Goal: Information Seeking & Learning: Learn about a topic

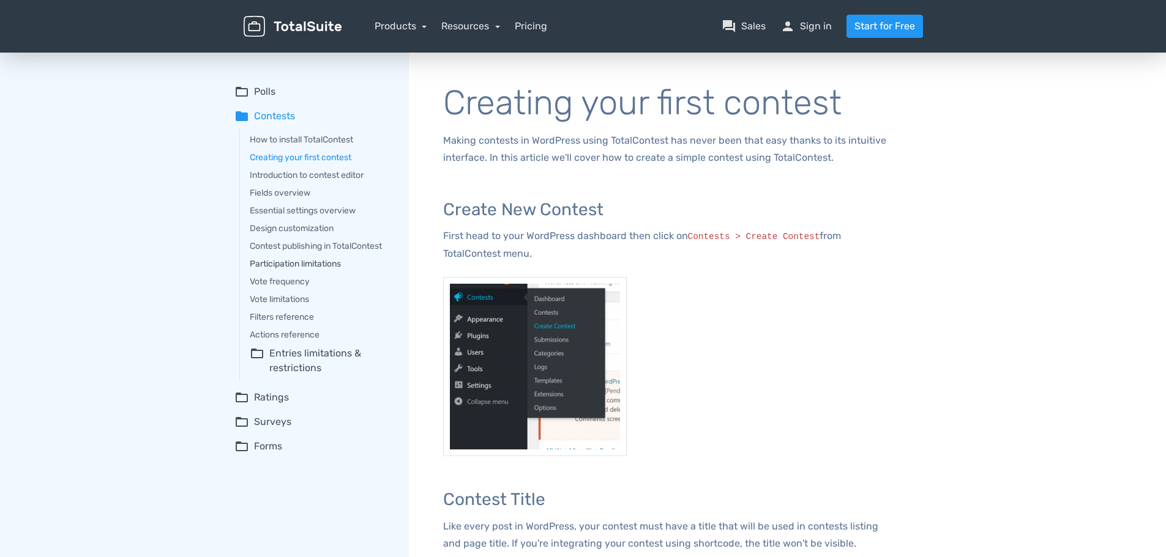
click at [338, 264] on link "Participation limitations" at bounding box center [321, 264] width 142 height 13
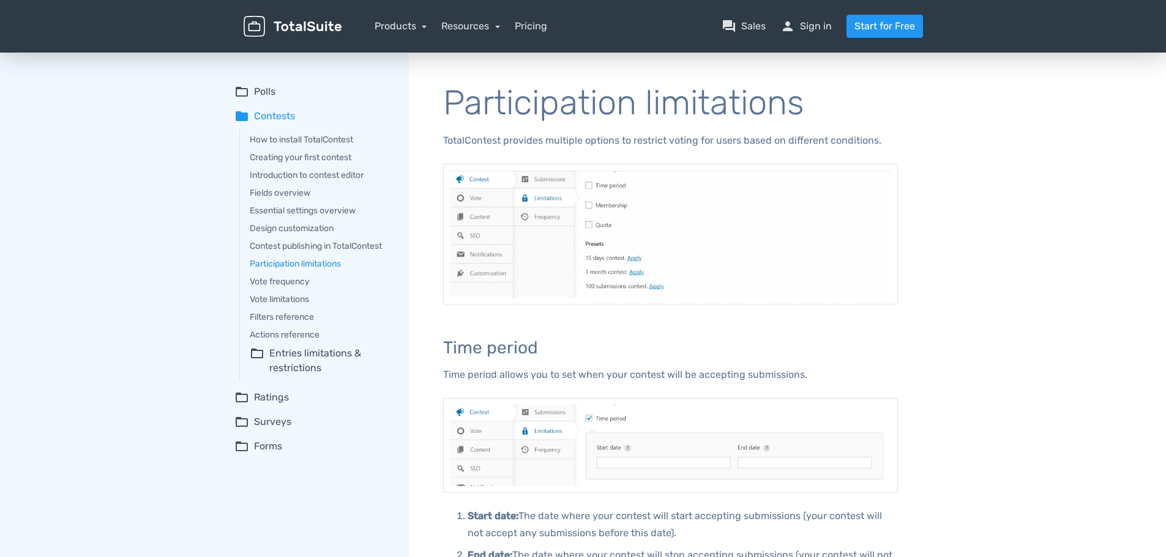
click at [329, 349] on summary "folder_open Entries limitations & restrictions" at bounding box center [321, 360] width 142 height 29
click at [332, 394] on link "Participation frequency" at bounding box center [328, 392] width 127 height 13
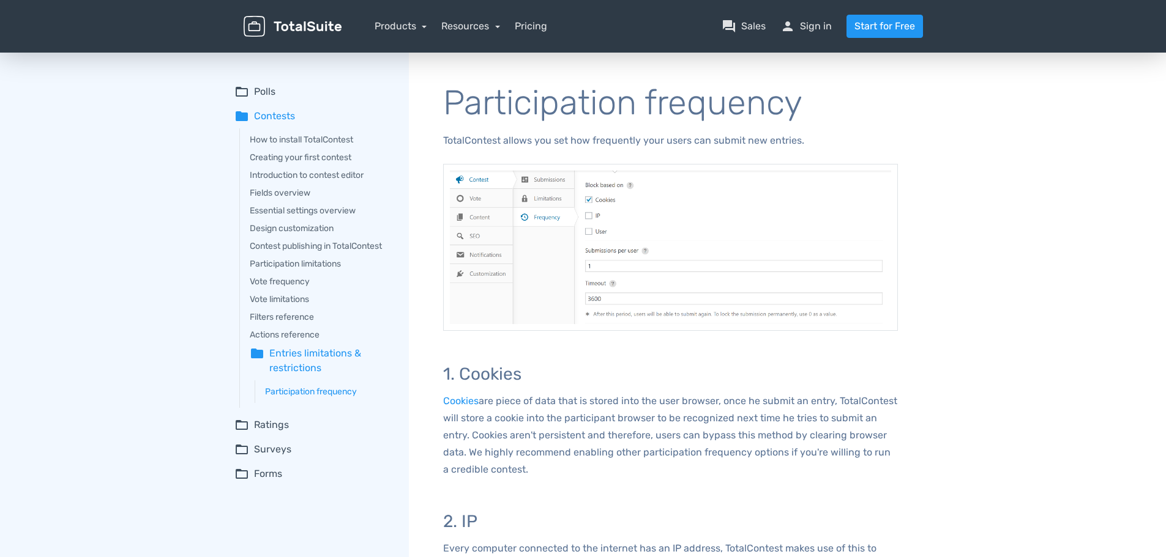
click at [346, 349] on summary "folder Entries limitations & restrictions" at bounding box center [321, 360] width 142 height 29
click at [288, 300] on link "Vote limitations" at bounding box center [321, 299] width 142 height 13
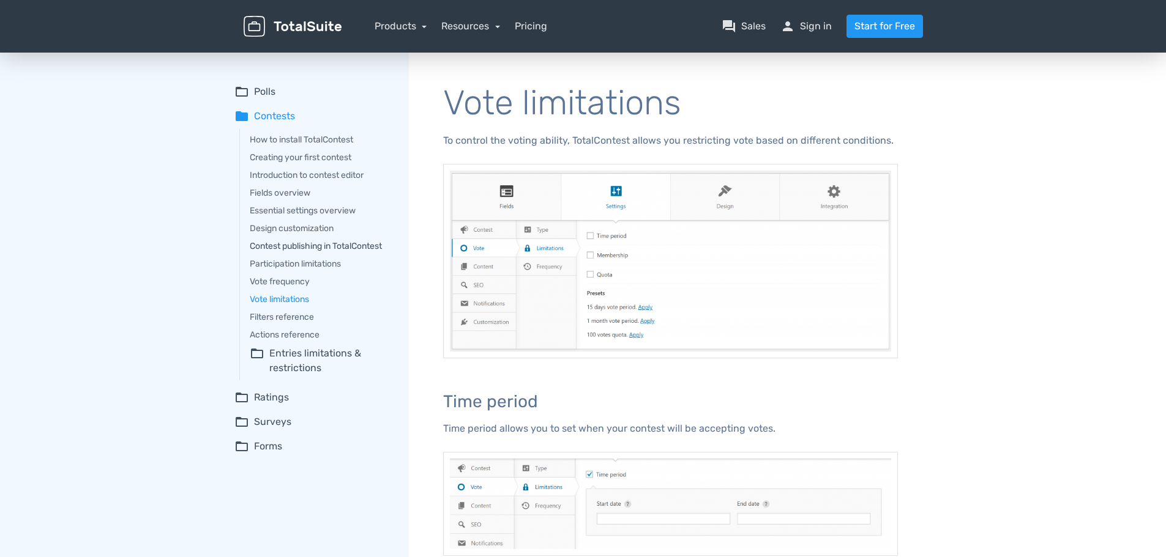
click at [291, 246] on link "Contest publishing in TotalContest" at bounding box center [321, 246] width 142 height 13
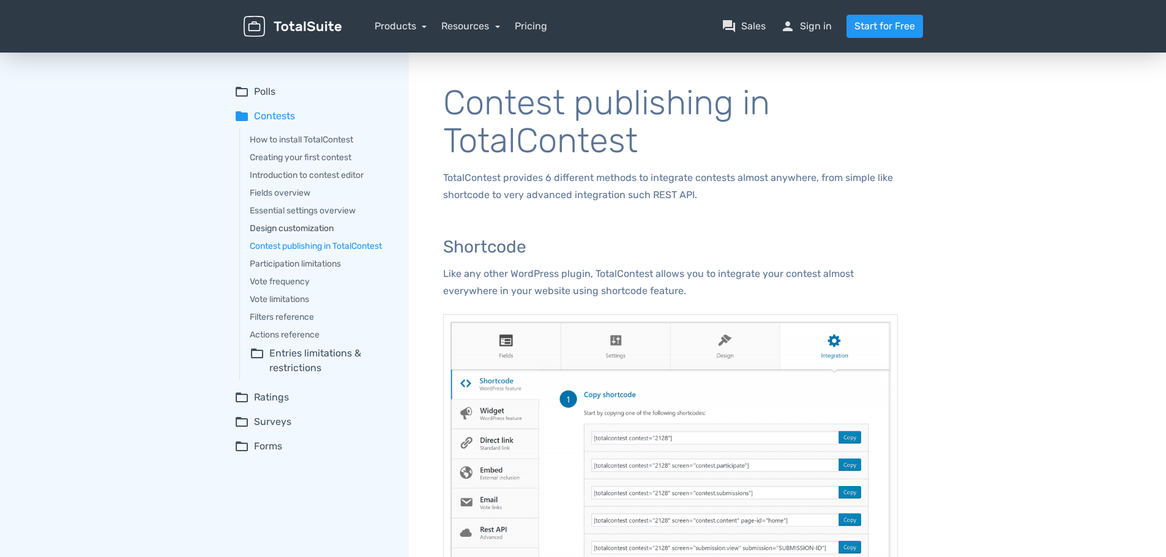
click at [289, 229] on link "Design customization" at bounding box center [321, 228] width 142 height 13
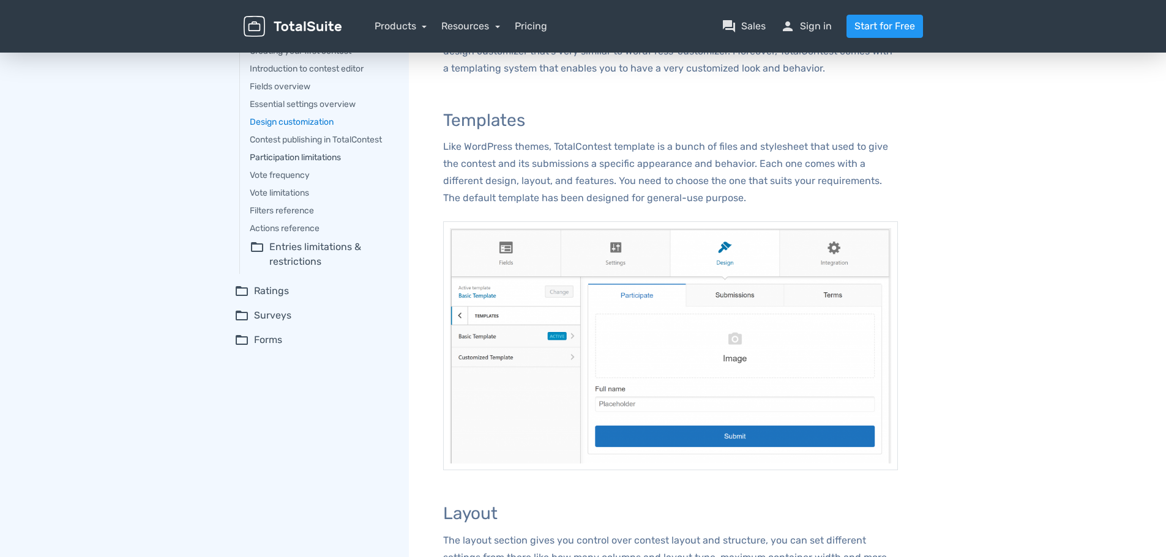
scroll to position [61, 0]
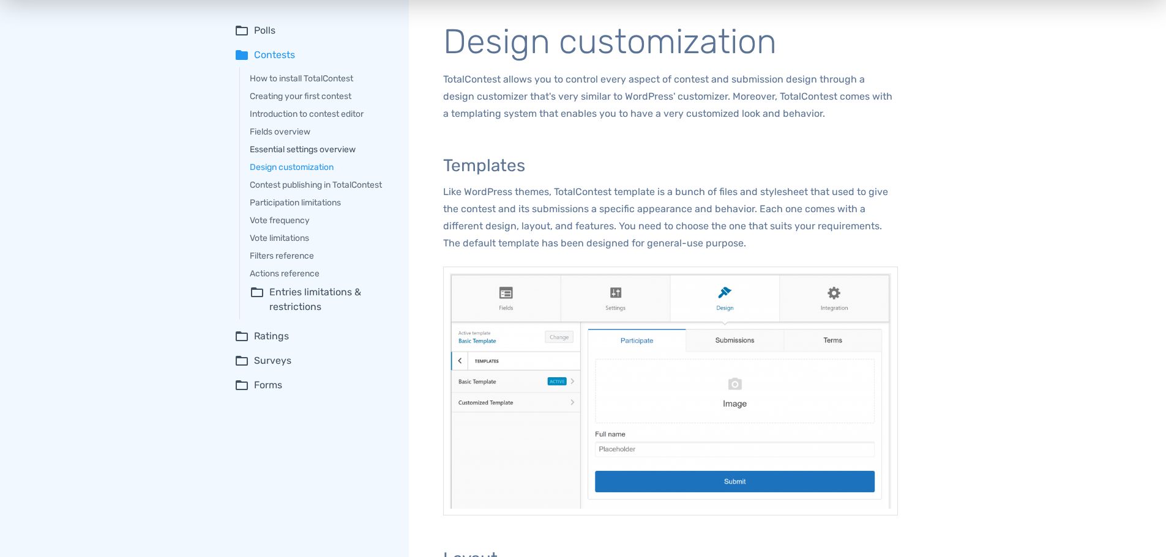
click at [280, 149] on link "Essential settings overview" at bounding box center [321, 149] width 142 height 13
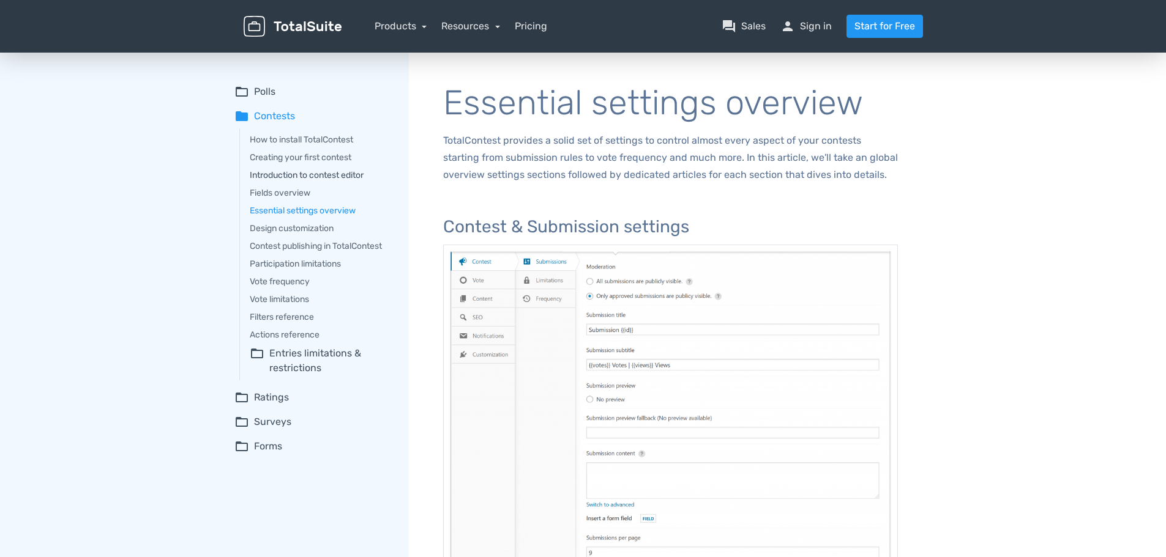
click at [293, 175] on link "Introduction to contest editor" at bounding box center [321, 175] width 142 height 13
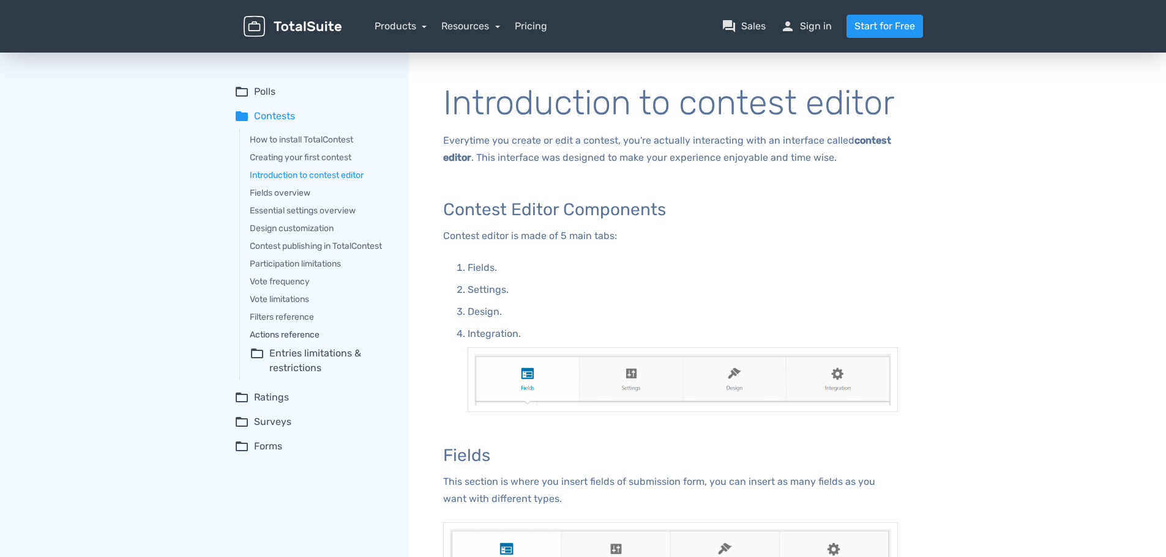
click at [293, 335] on link "Actions reference" at bounding box center [321, 335] width 142 height 13
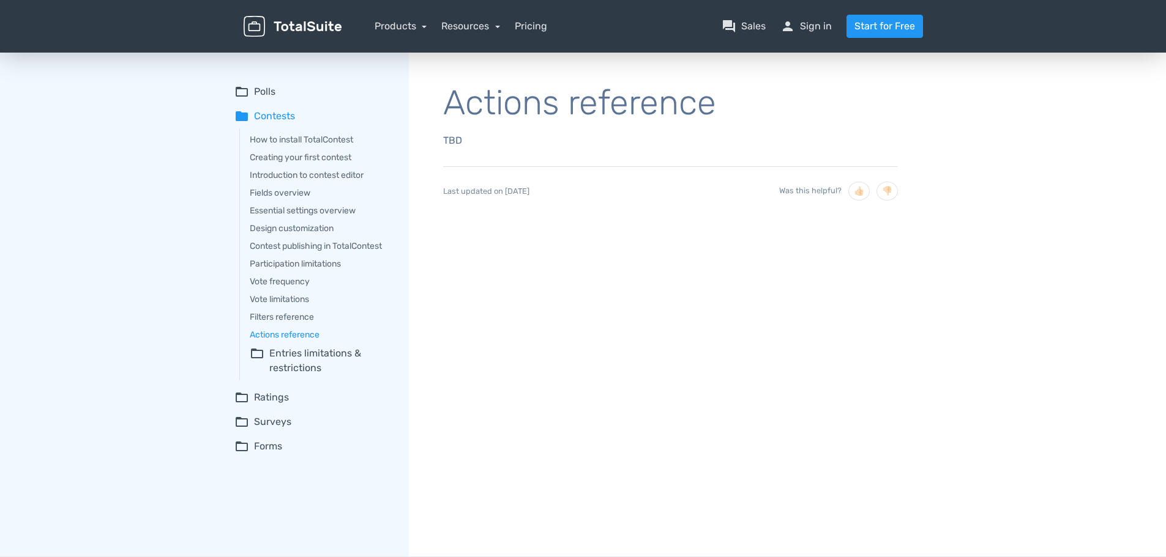
click at [275, 424] on summary "folder_open Surveys" at bounding box center [312, 422] width 157 height 15
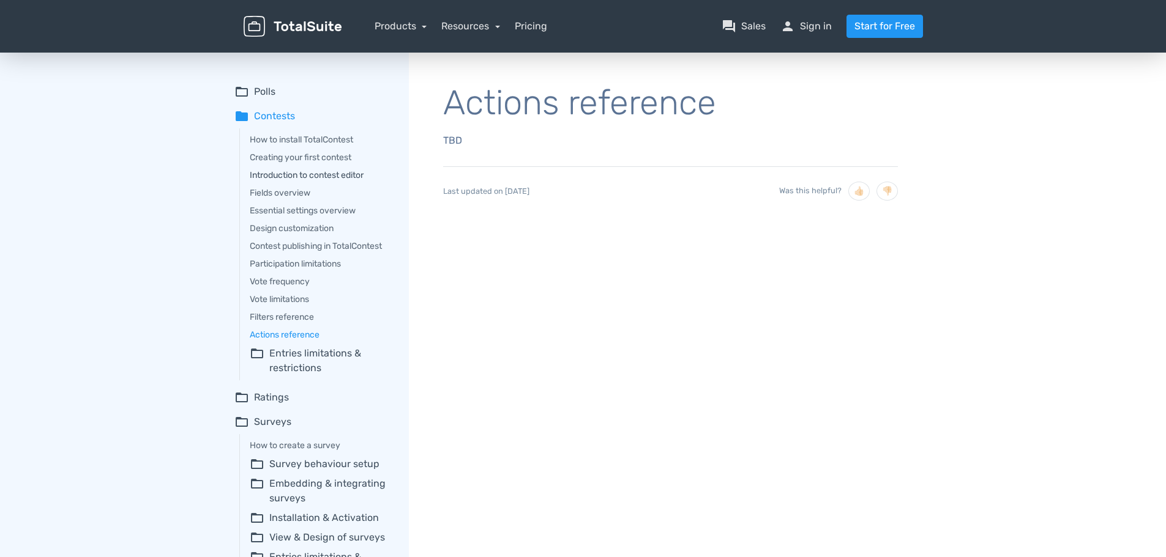
click at [333, 181] on link "Introduction to contest editor" at bounding box center [321, 175] width 142 height 13
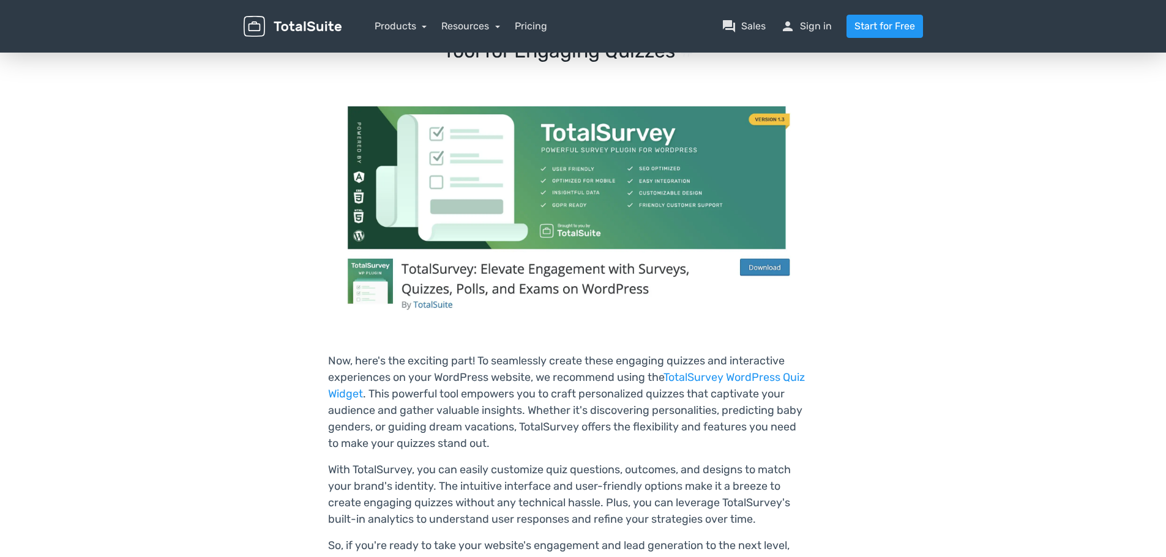
scroll to position [4222, 0]
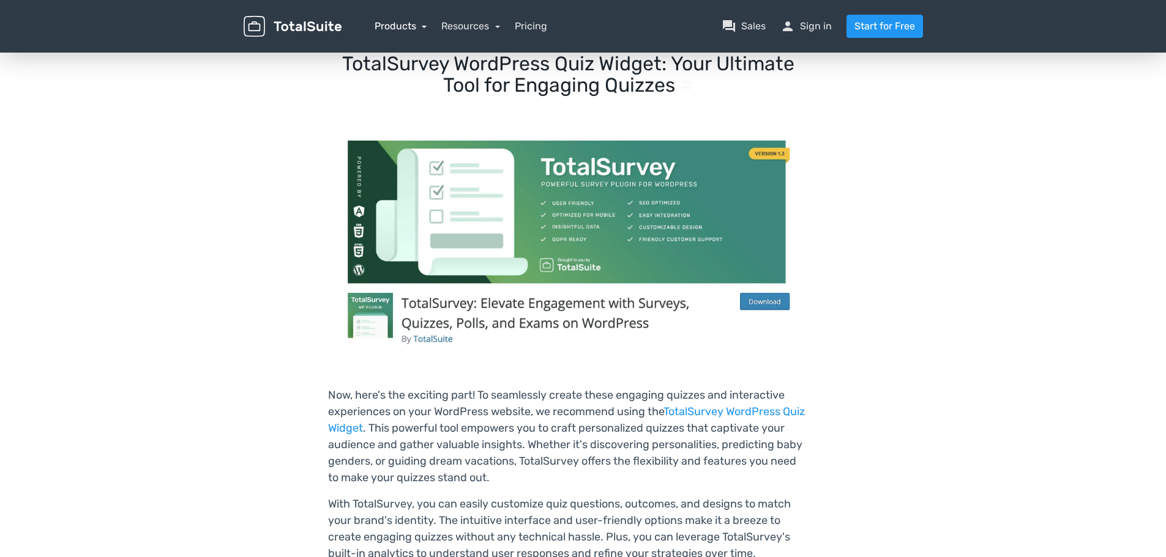
click at [420, 28] on link "Products" at bounding box center [400, 26] width 53 height 12
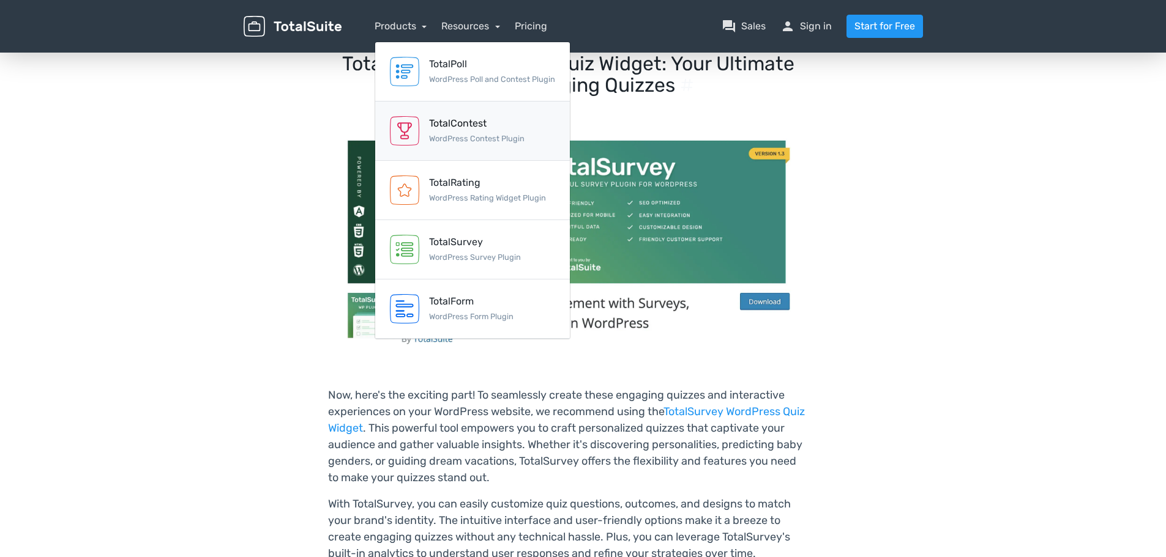
click at [453, 139] on small "WordPress Contest Plugin" at bounding box center [476, 138] width 95 height 9
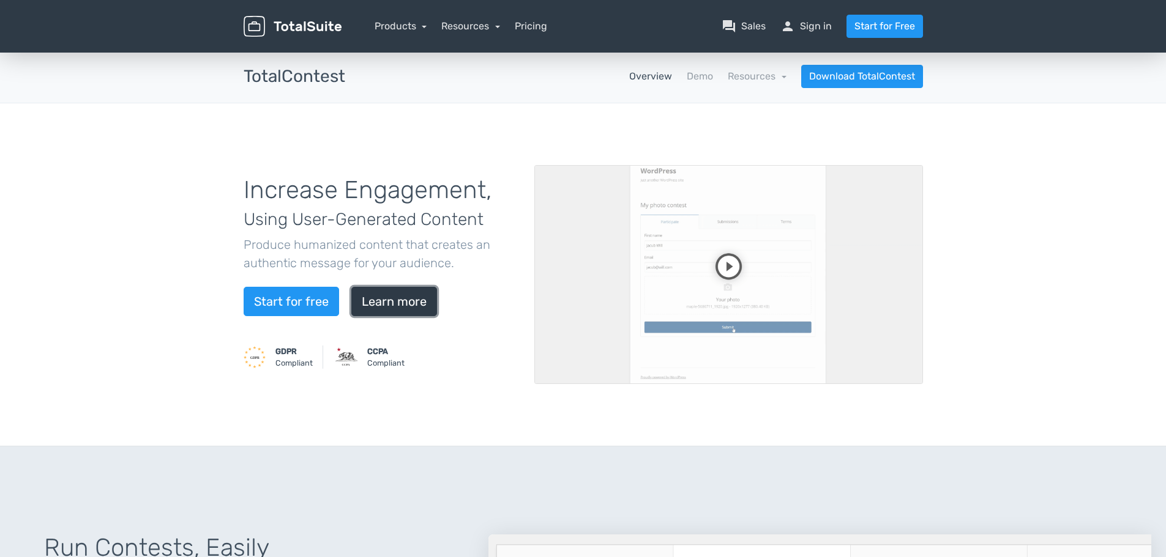
click at [407, 305] on link "Learn more" at bounding box center [394, 301] width 86 height 29
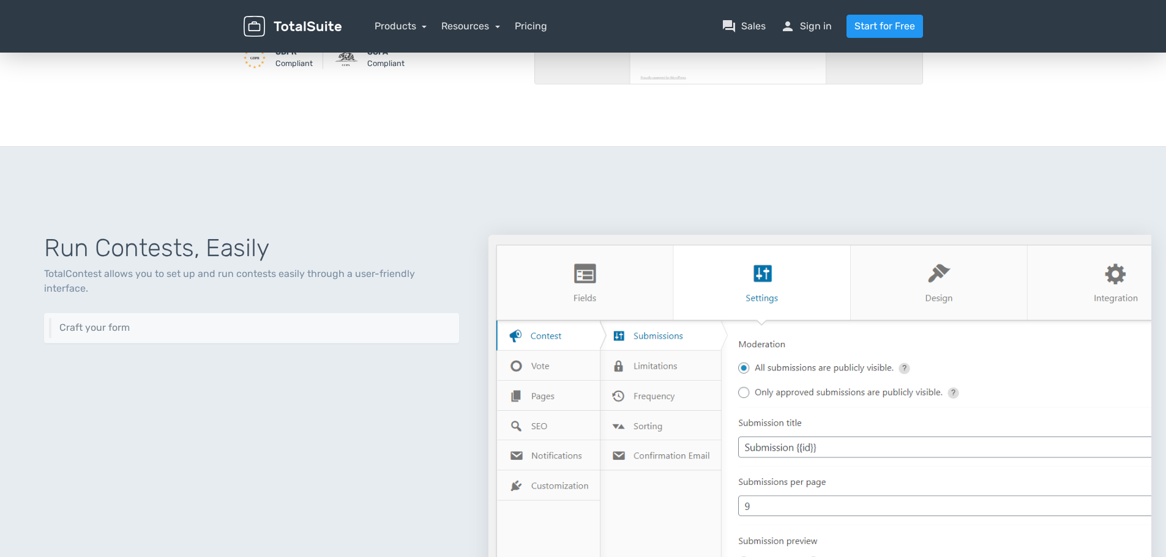
scroll to position [441, 0]
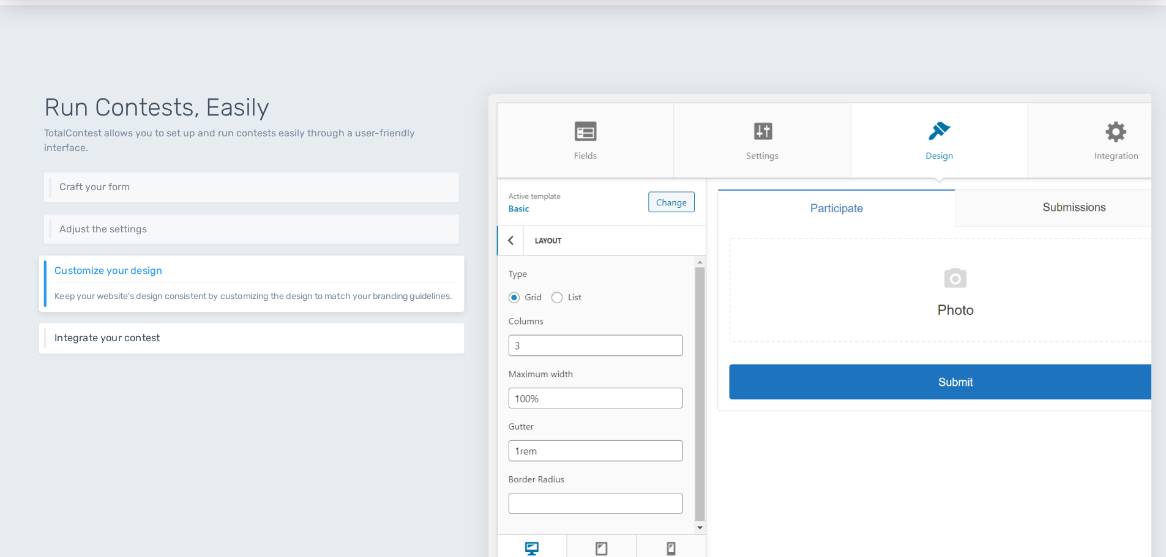
click at [220, 345] on div "Integrate your contest Integrate your contest easily using different methods in…" at bounding box center [251, 338] width 425 height 31
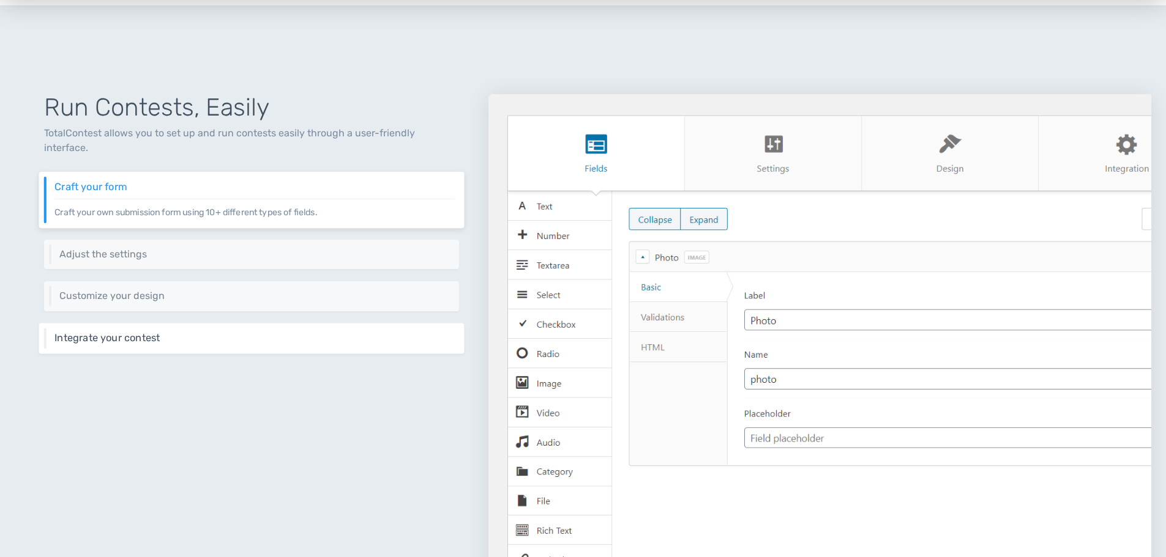
click at [224, 323] on div "Integrate your contest Integrate your contest easily using different methods in…" at bounding box center [251, 338] width 425 height 31
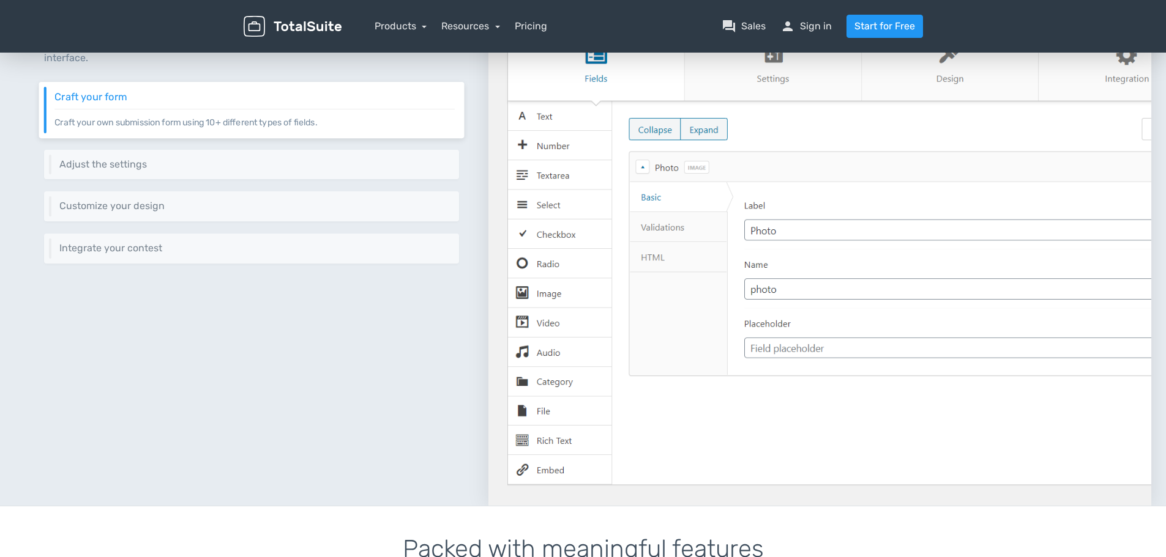
scroll to position [502, 0]
